Goal: Task Accomplishment & Management: Complete application form

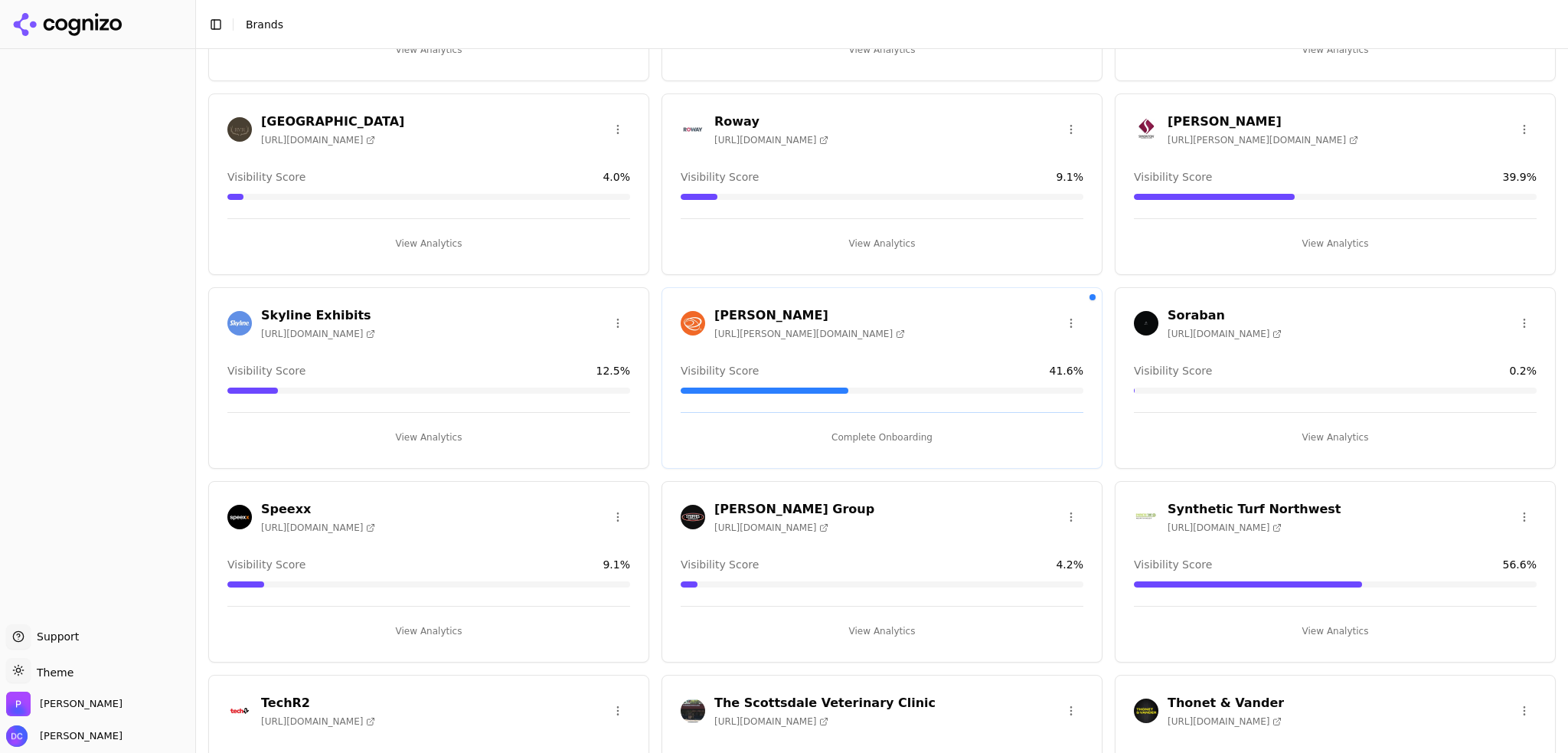
scroll to position [2299, 0]
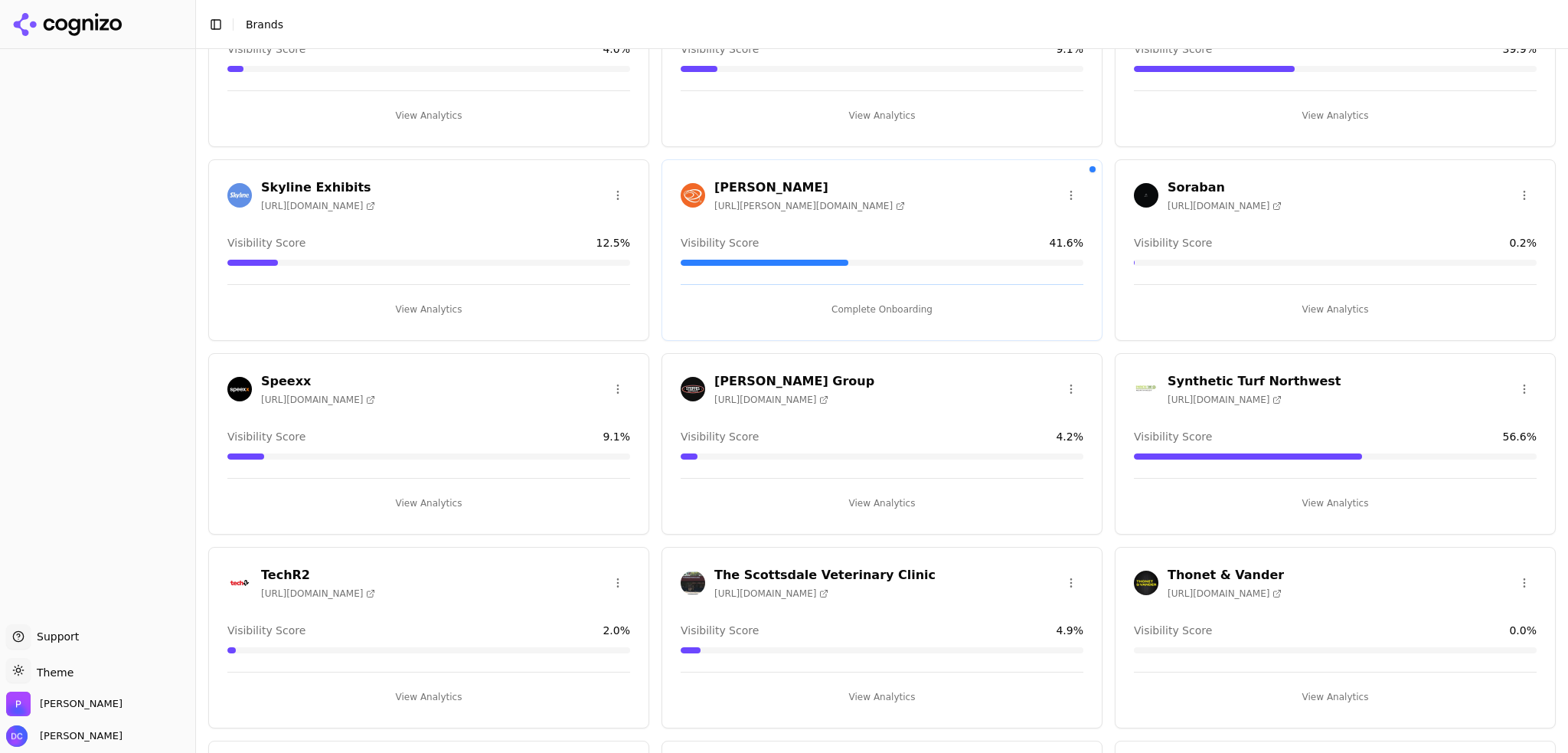
click at [879, 299] on button "Complete Onboarding" at bounding box center [882, 309] width 402 height 24
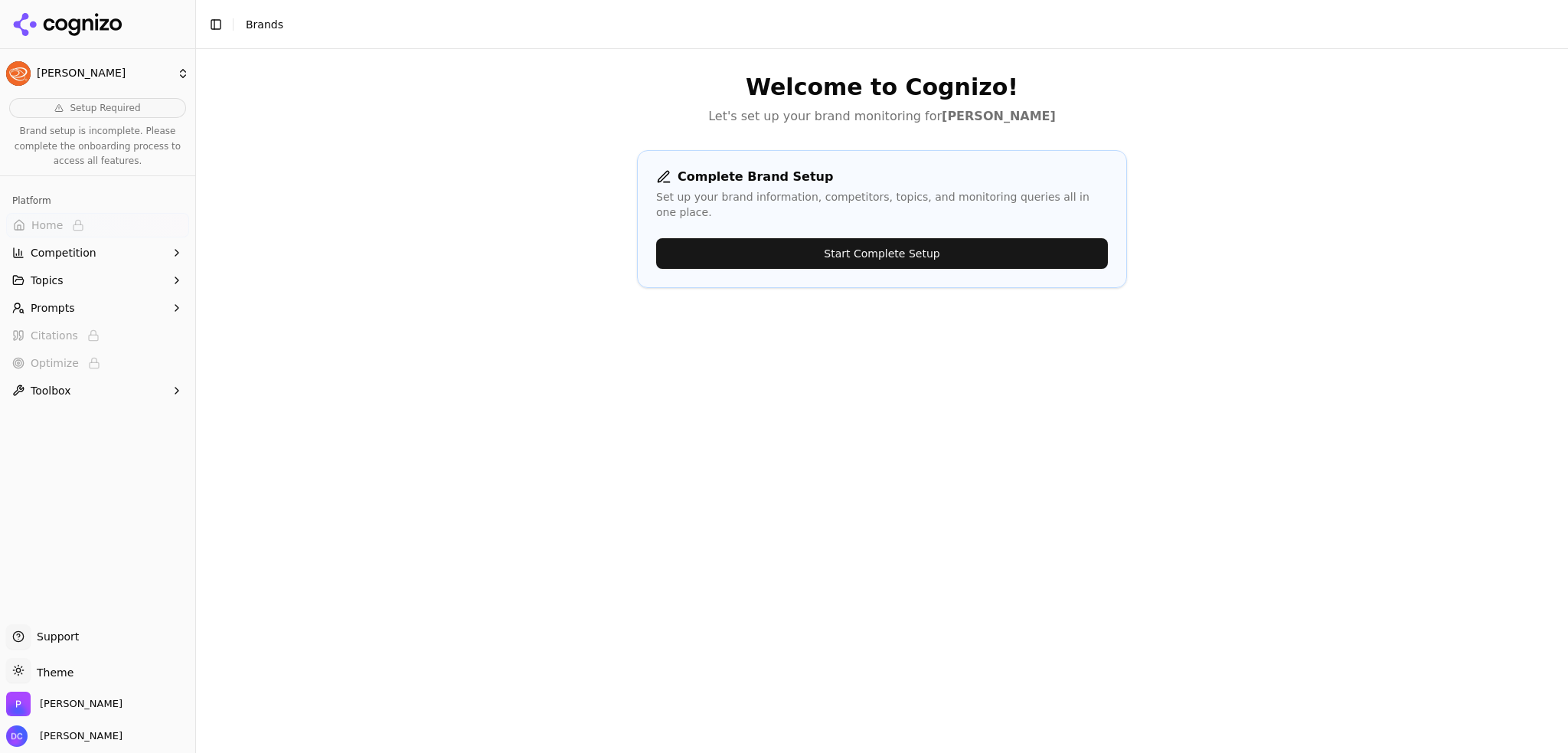
click at [893, 238] on button "Start Complete Setup" at bounding box center [882, 254] width 452 height 31
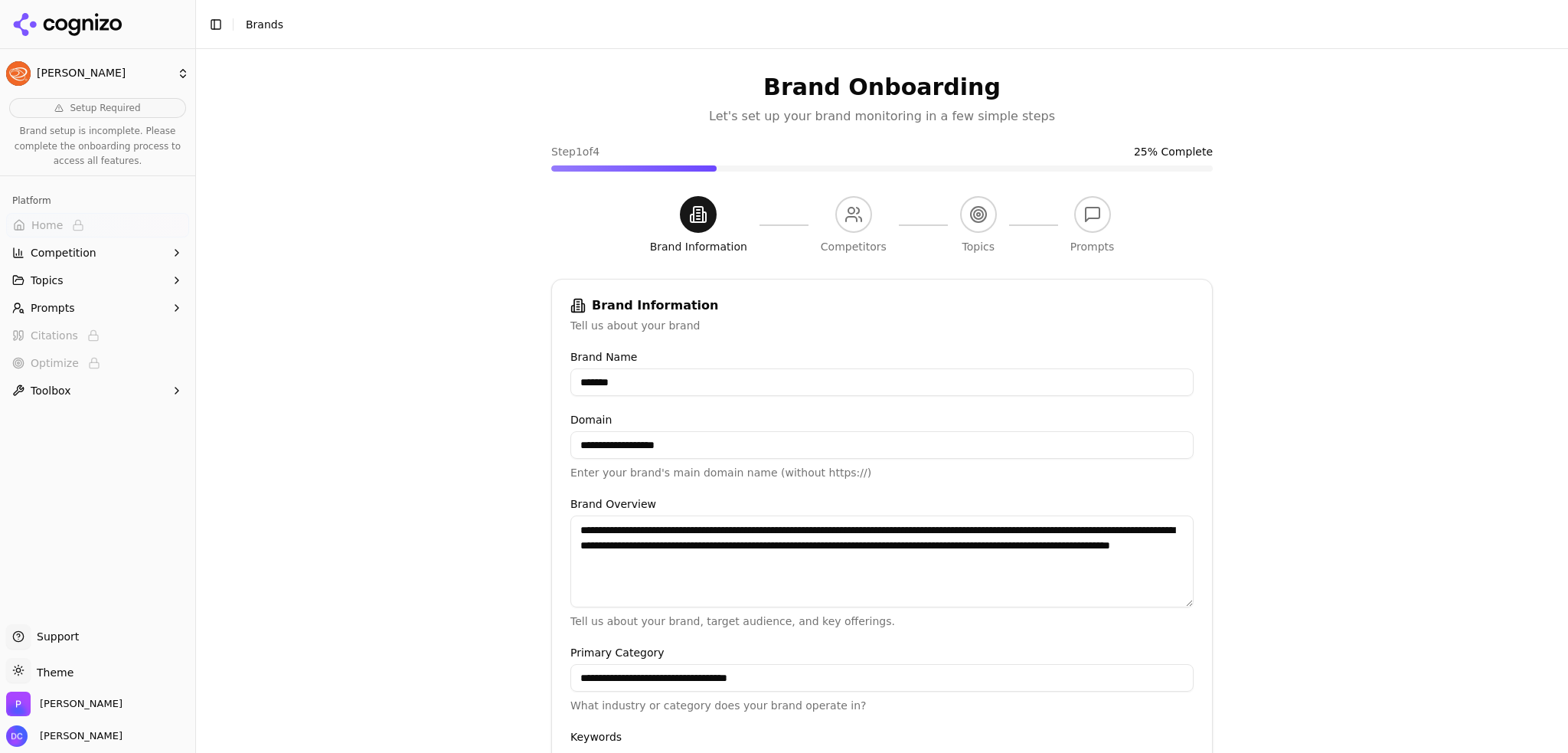
scroll to position [236, 0]
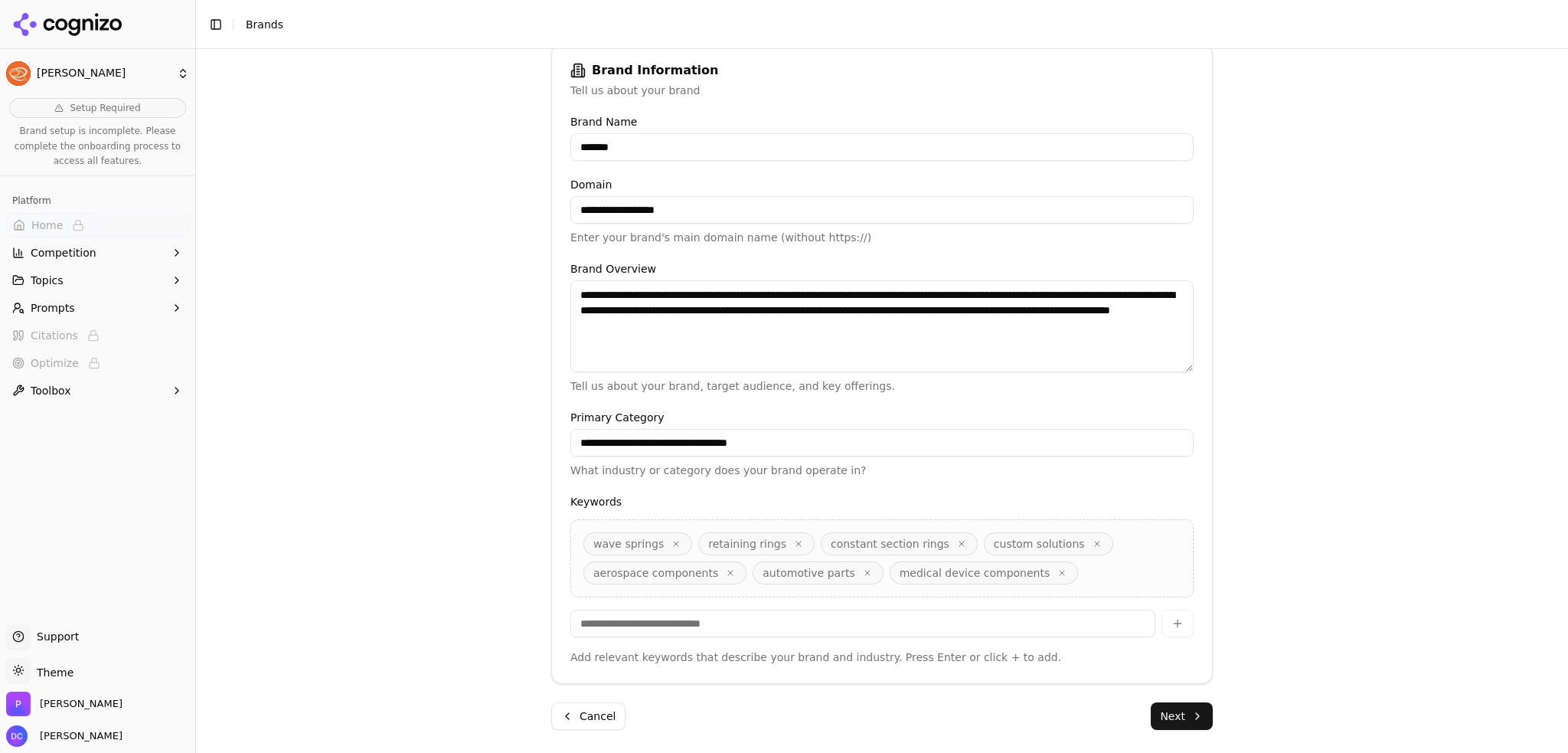
click at [1176, 716] on button "Next" at bounding box center [1182, 716] width 62 height 28
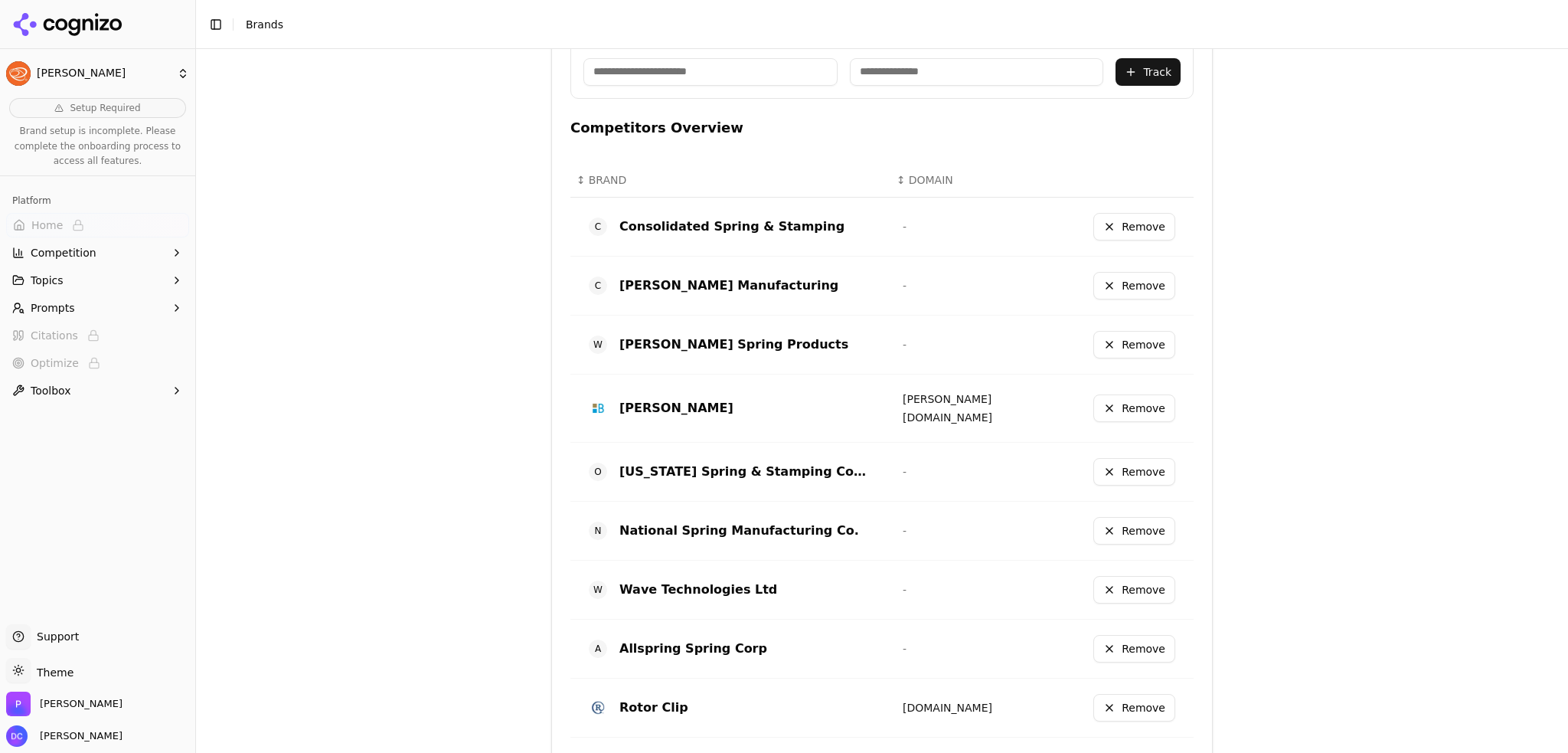
scroll to position [771, 0]
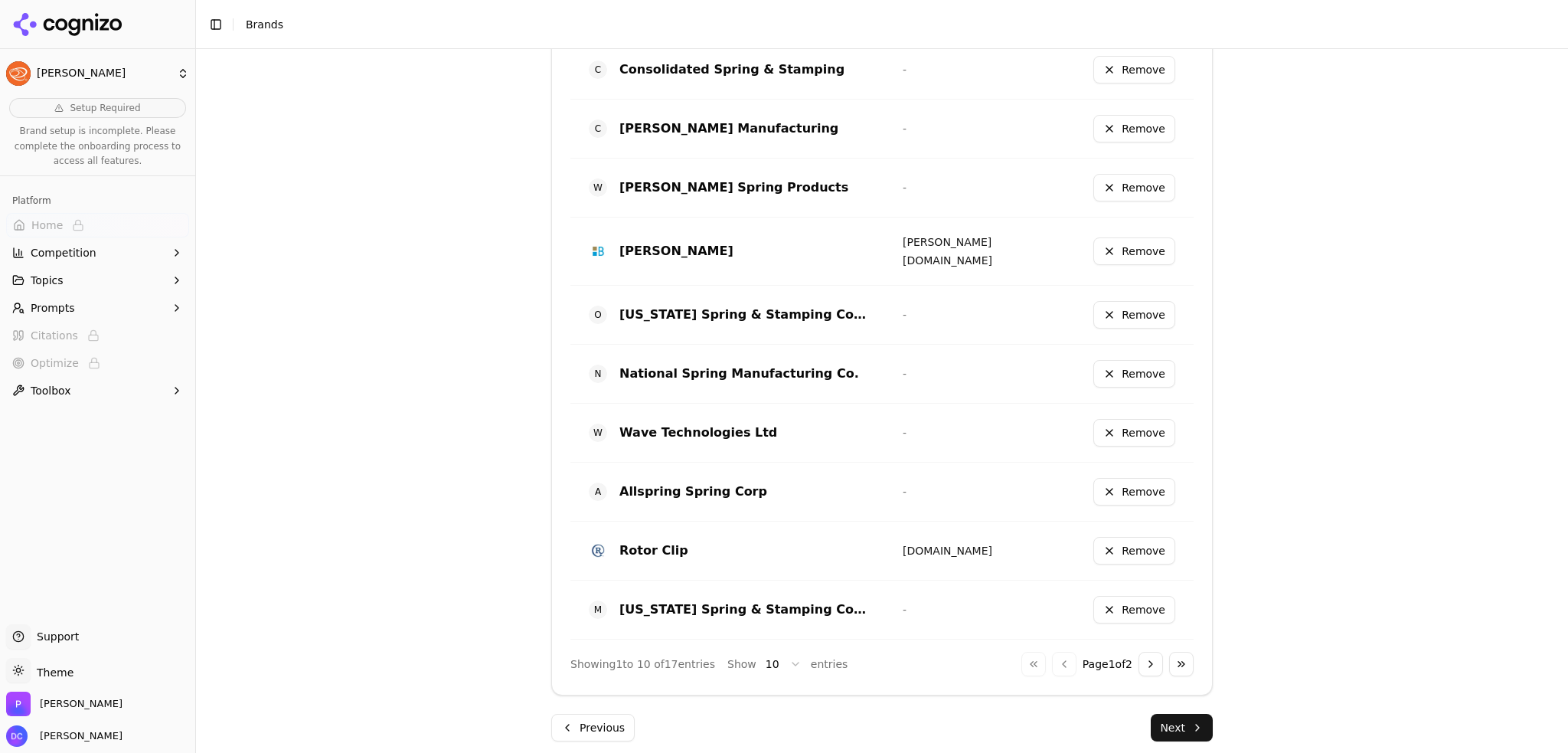
click at [1147, 652] on button "Go to next page" at bounding box center [1150, 663] width 24 height 24
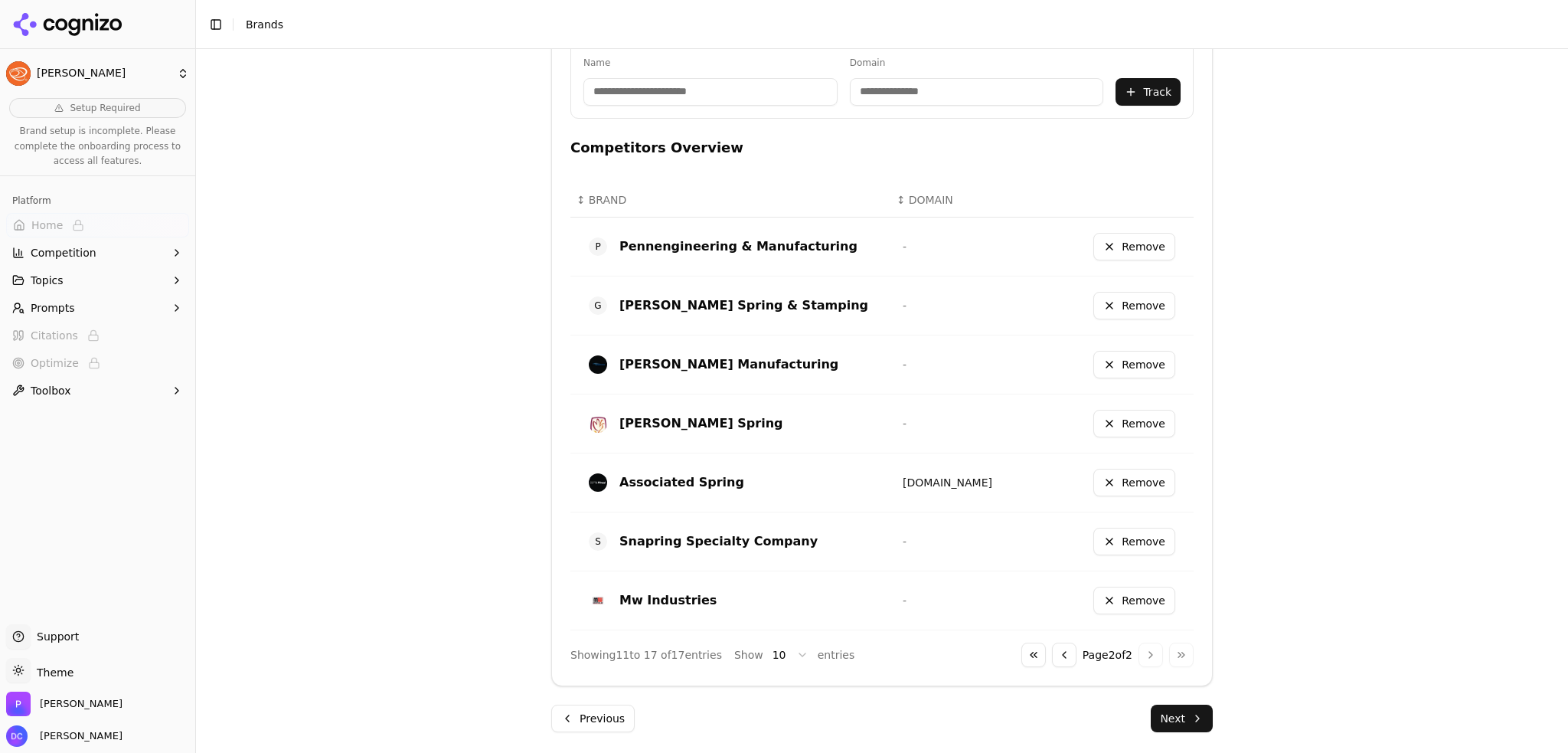
click at [1186, 719] on button "Next" at bounding box center [1182, 718] width 62 height 28
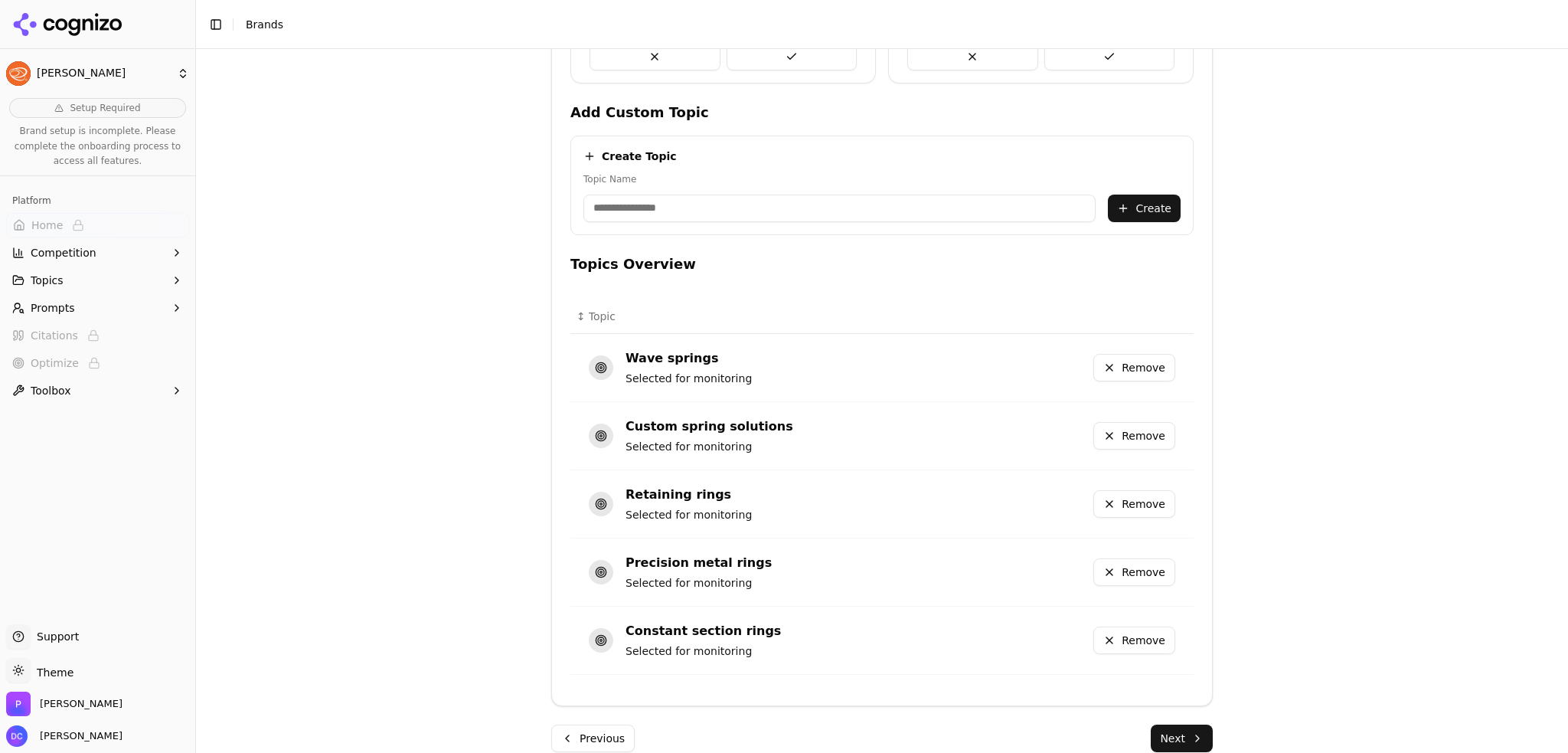
scroll to position [640, 0]
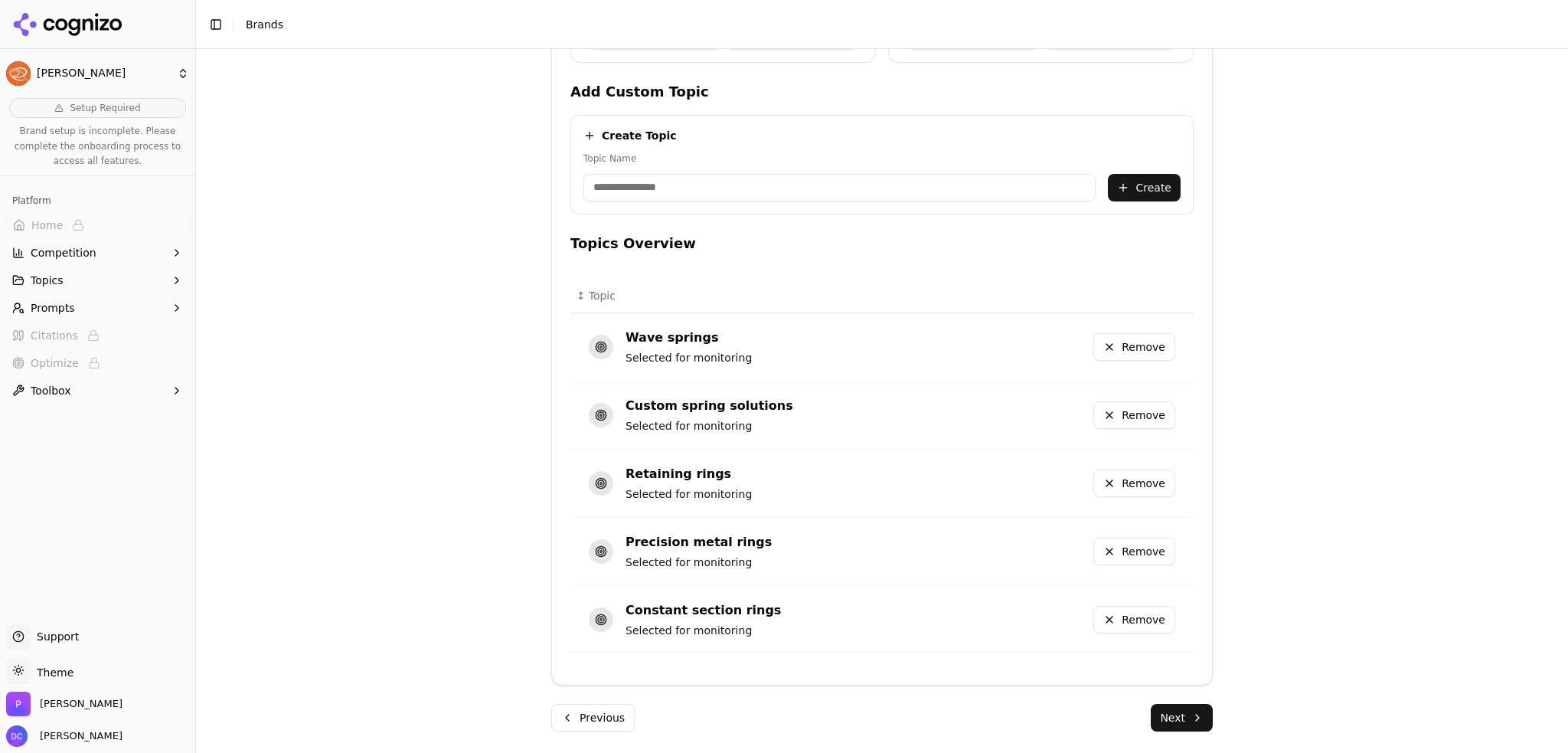
click at [1194, 715] on button "Next" at bounding box center [1182, 717] width 62 height 28
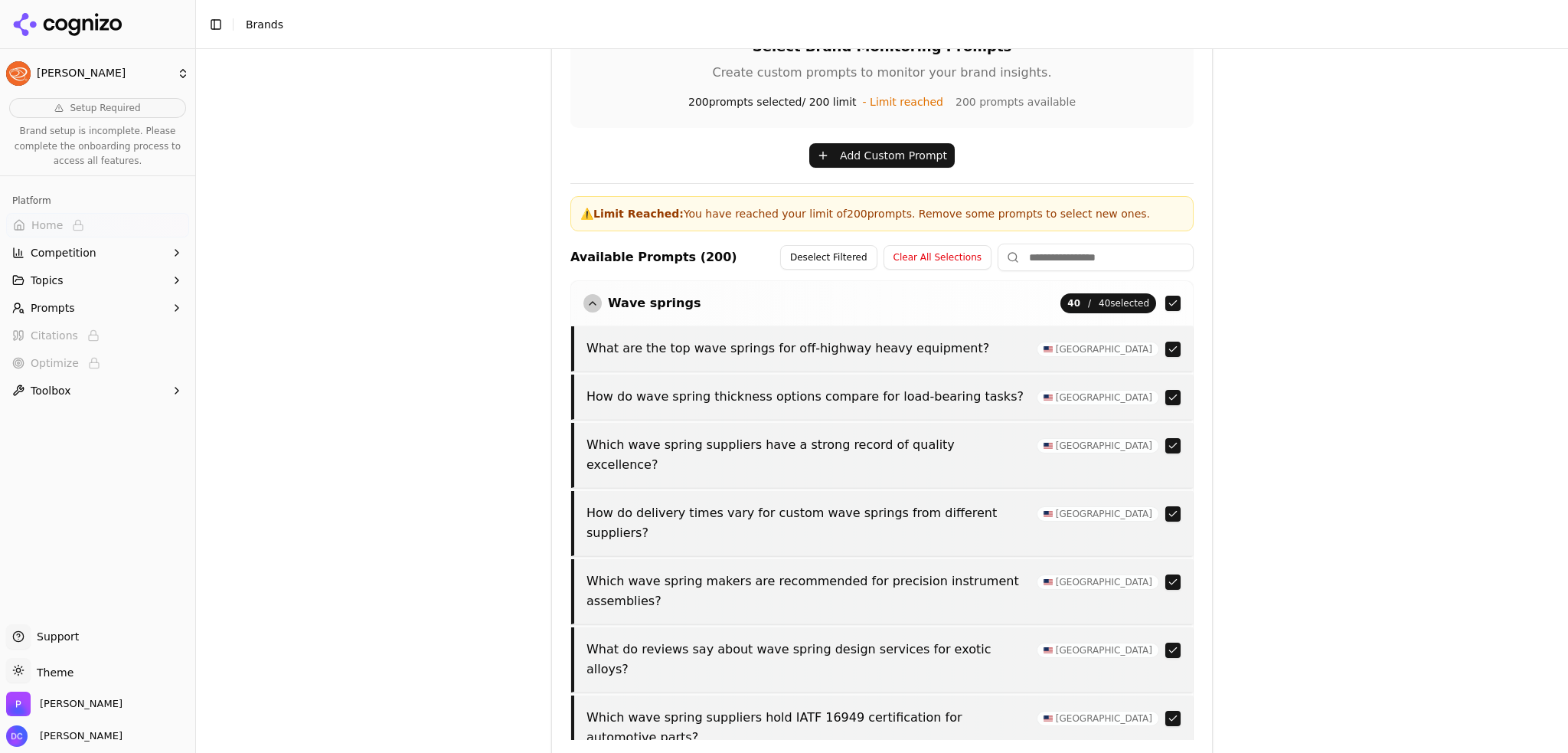
scroll to position [533, 0]
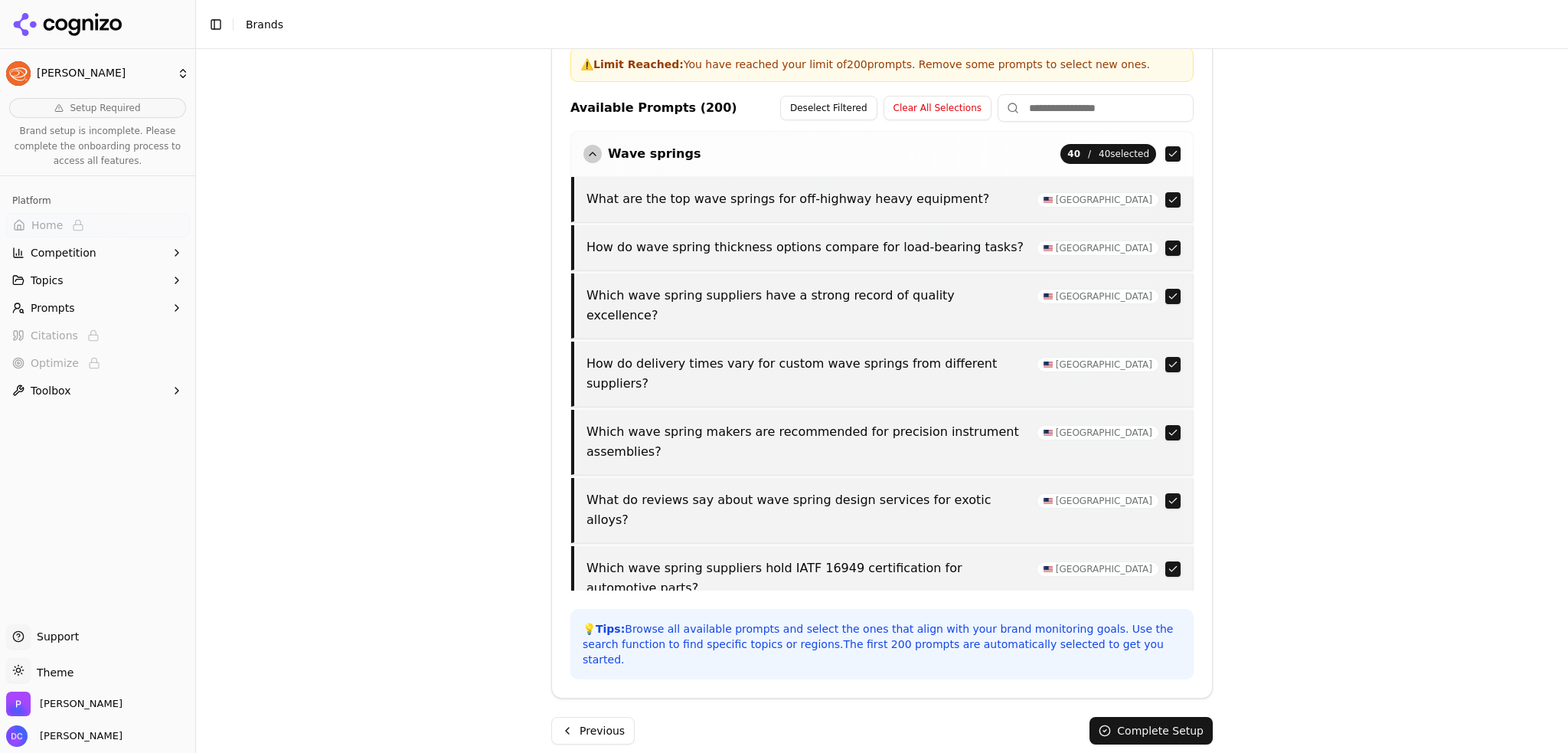
click at [1180, 718] on button "Complete Setup" at bounding box center [1151, 731] width 124 height 28
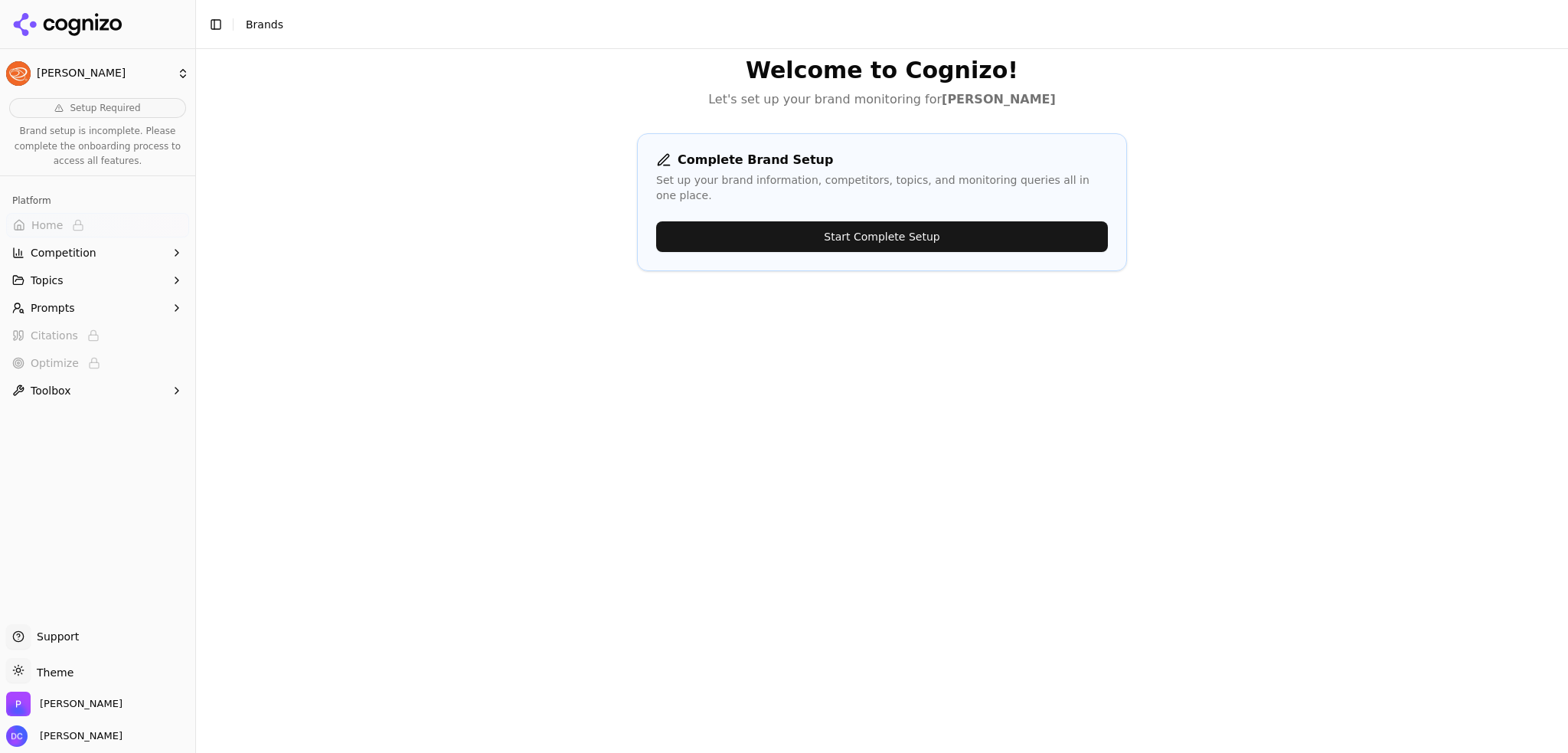
scroll to position [0, 0]
